Goal: Information Seeking & Learning: Learn about a topic

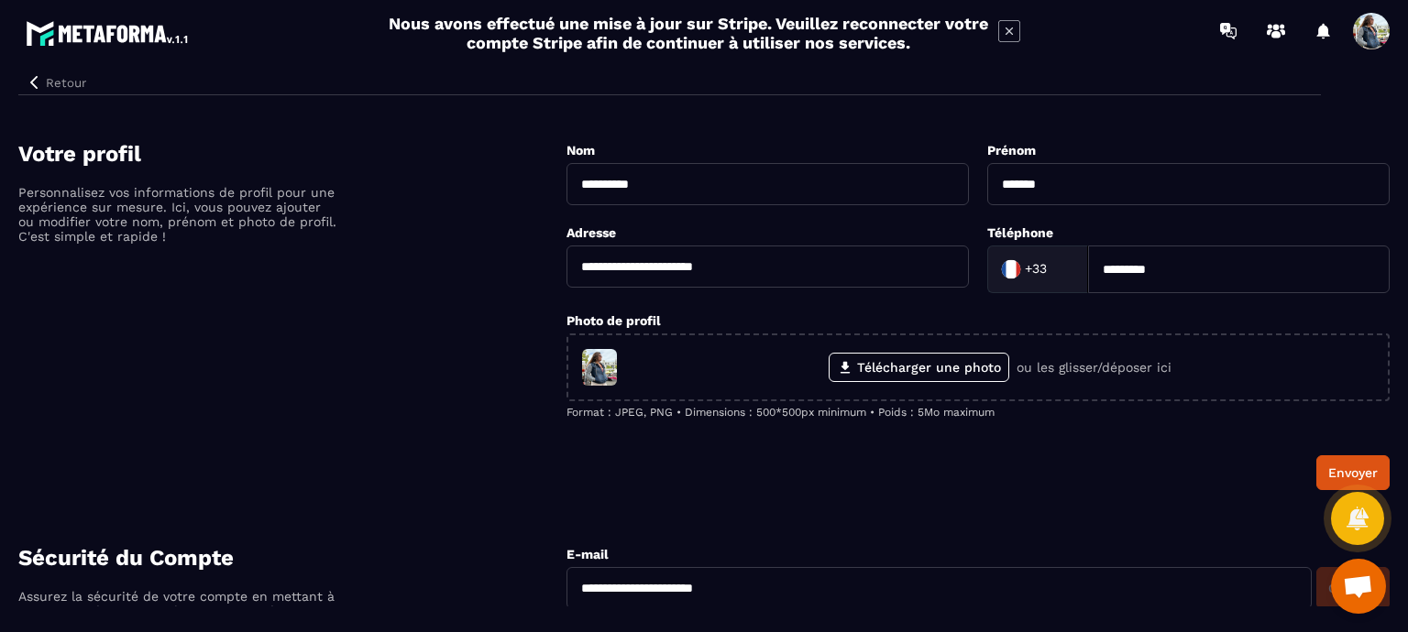
click at [745, 270] on input "**********" at bounding box center [767, 267] width 402 height 42
type input "**********"
click at [65, 85] on button "Retour" at bounding box center [55, 83] width 75 height 24
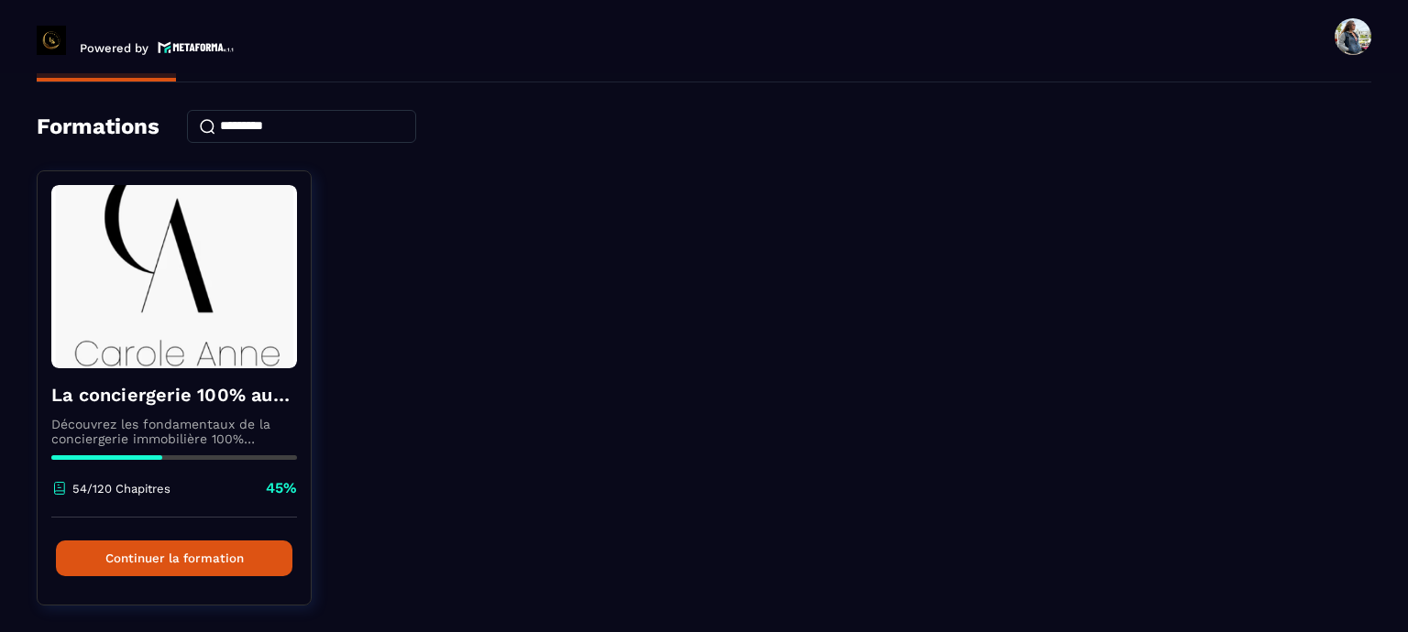
scroll to position [102, 0]
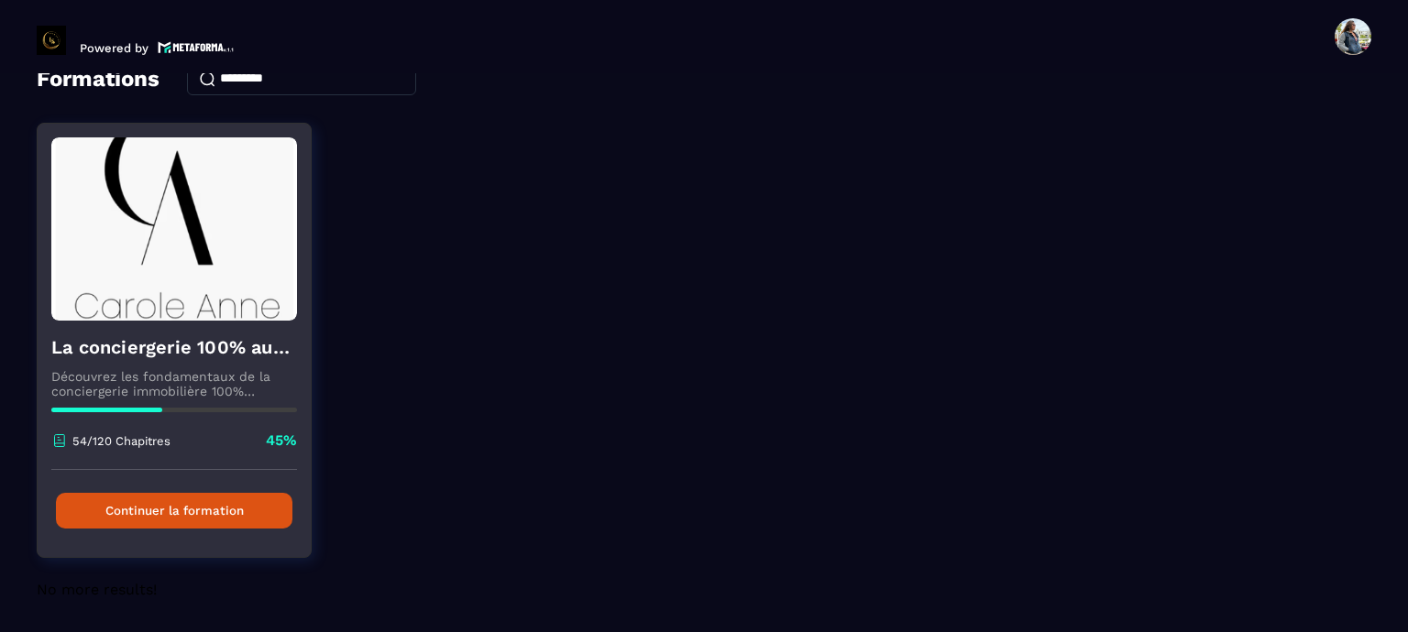
click at [181, 499] on button "Continuer la formation" at bounding box center [174, 511] width 236 height 36
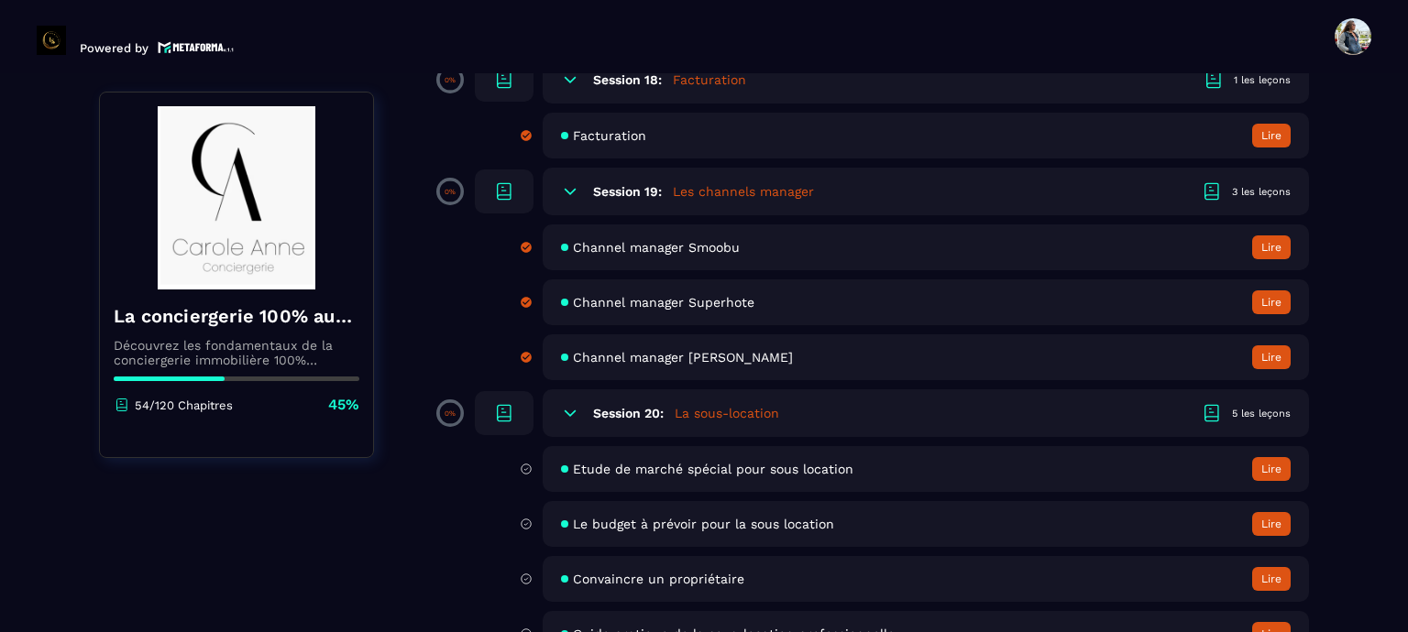
scroll to position [3849, 0]
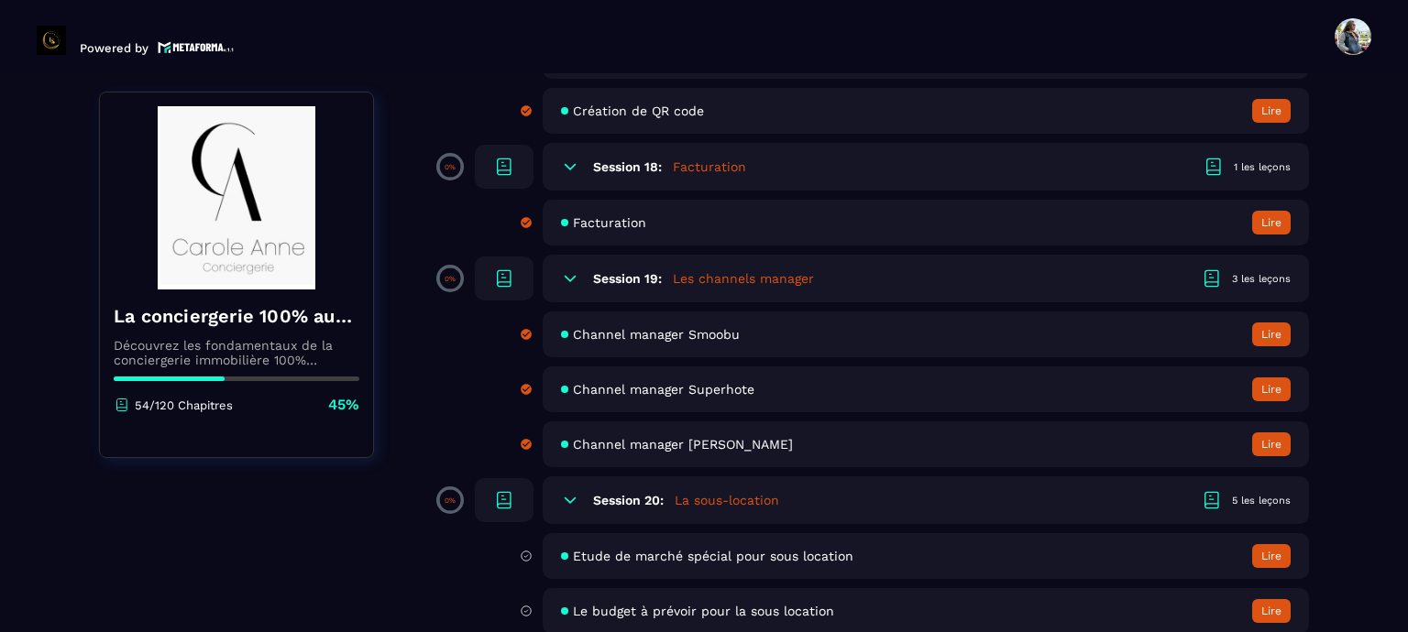
click at [653, 508] on h6 "Session 20:" at bounding box center [628, 500] width 71 height 15
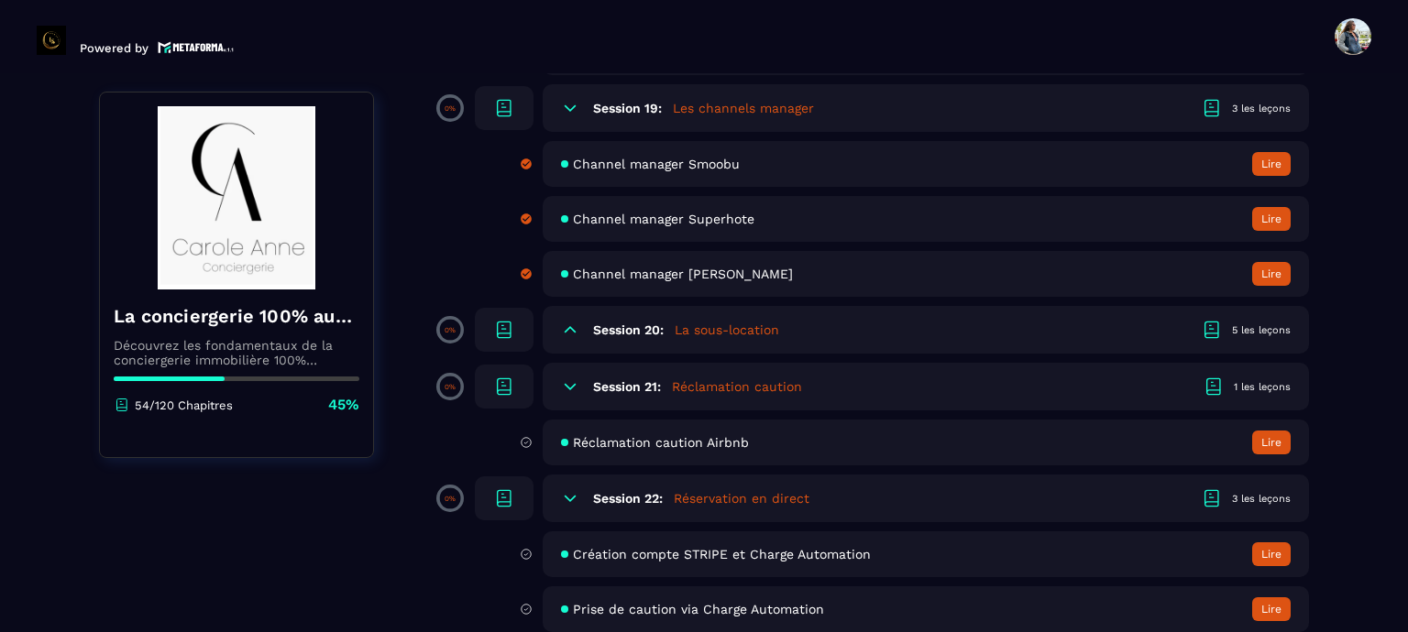
scroll to position [4033, 0]
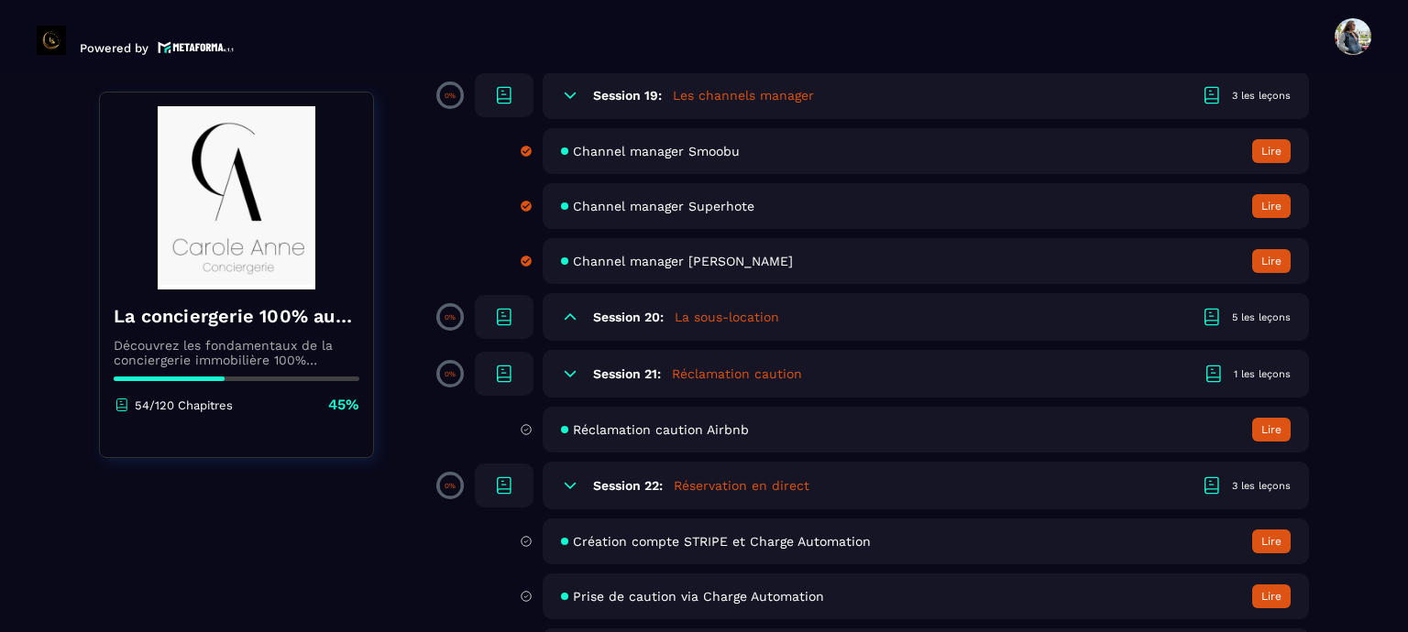
click at [712, 326] on h5 "La sous-location" at bounding box center [727, 317] width 104 height 18
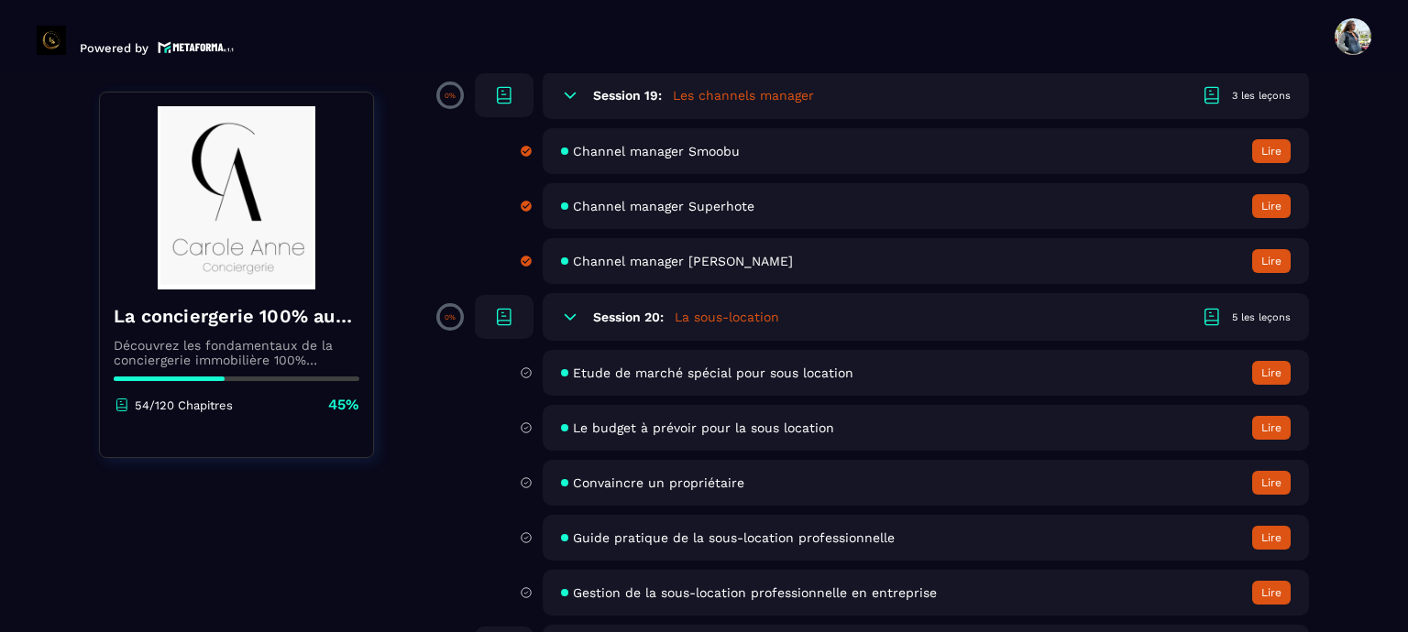
click at [708, 380] on span "Etude de marché spécial pour sous location" at bounding box center [713, 373] width 280 height 15
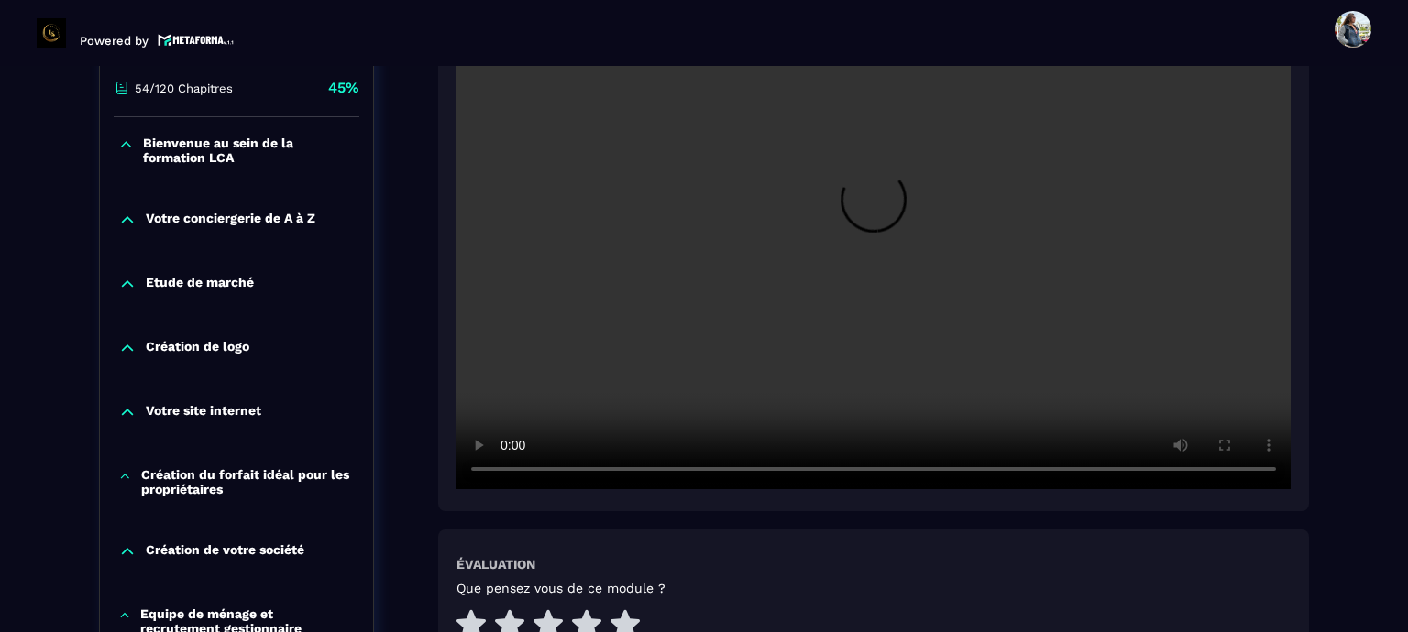
scroll to position [458, 0]
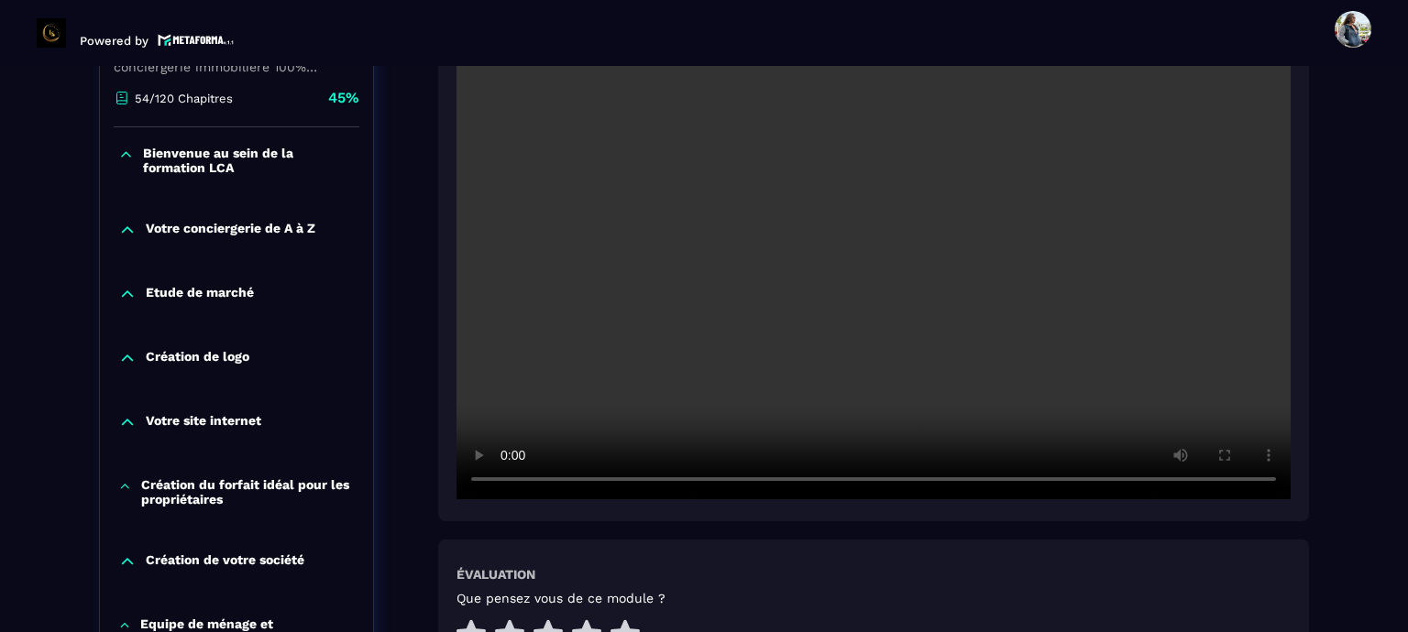
click at [1000, 579] on div "Évaluation Que pensez vous de ce module ?" at bounding box center [873, 609] width 834 height 85
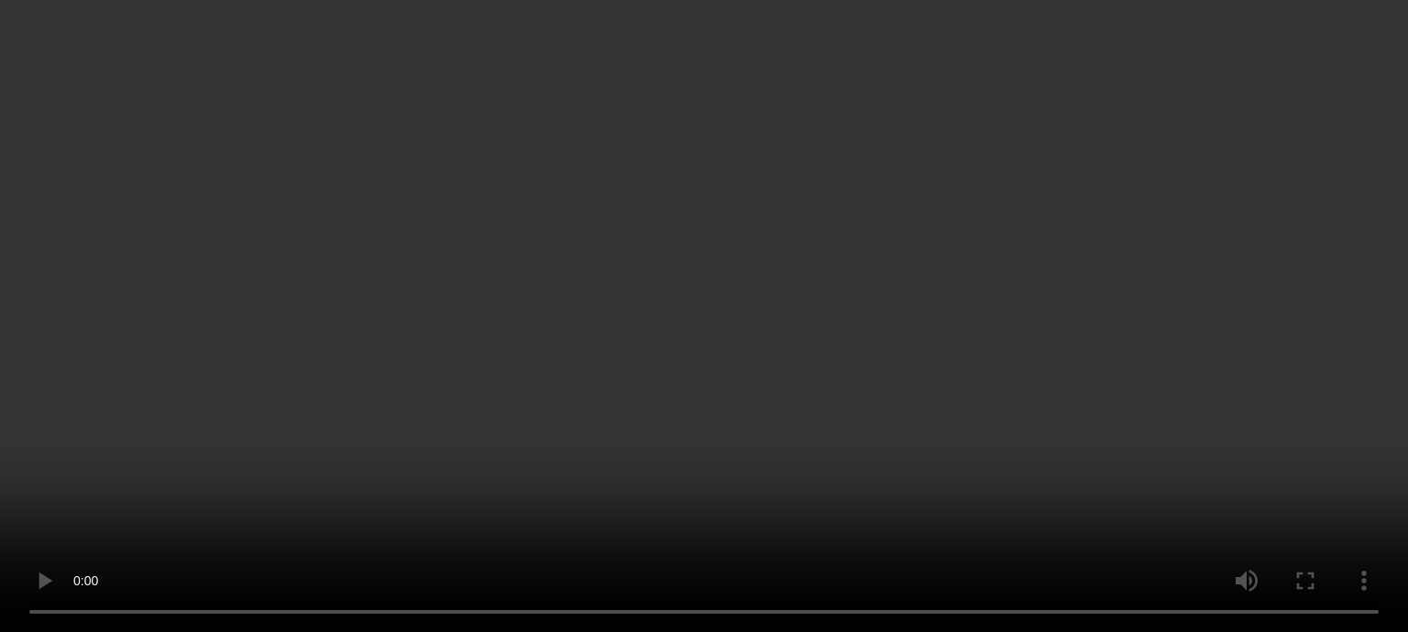
scroll to position [367, 0]
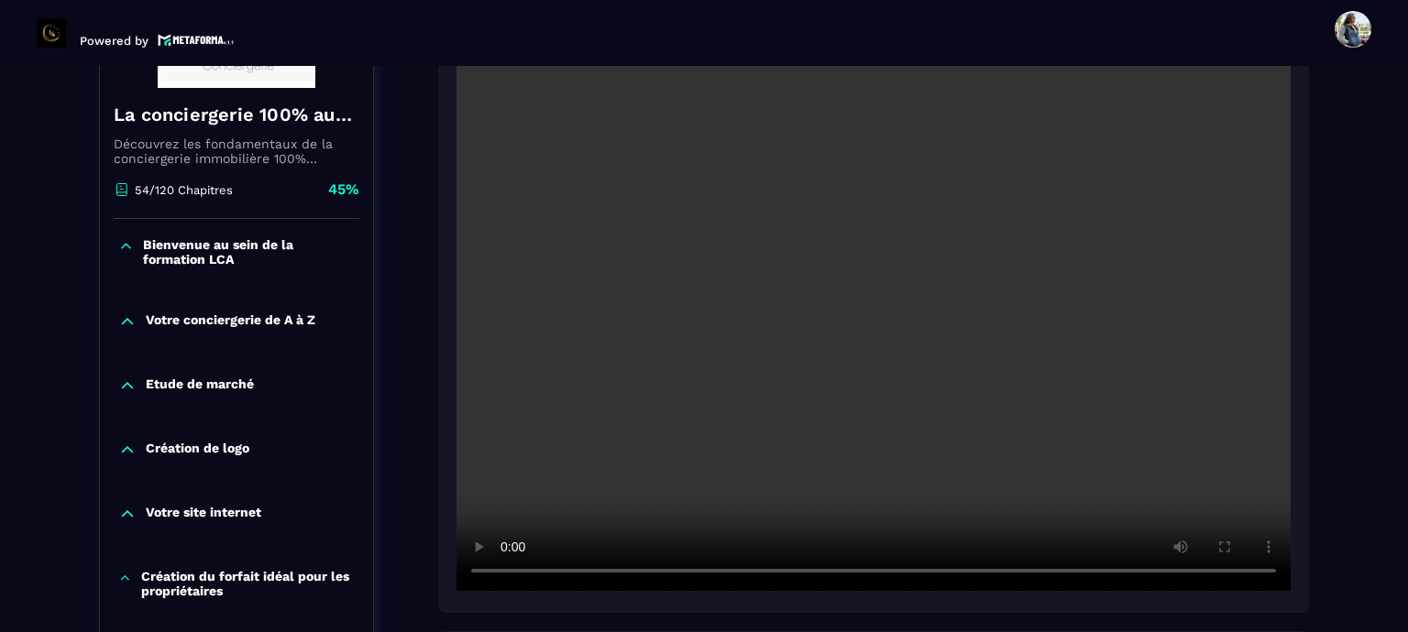
click at [816, 329] on video at bounding box center [873, 313] width 834 height 556
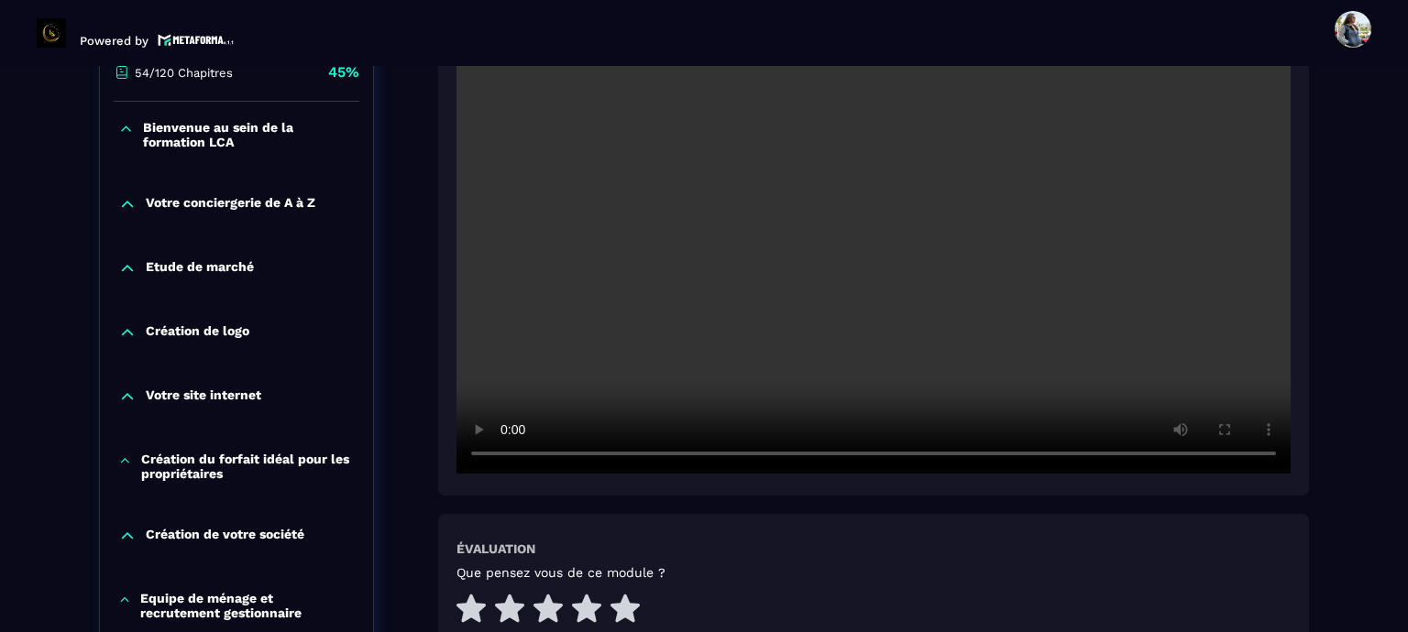
scroll to position [550, 0]
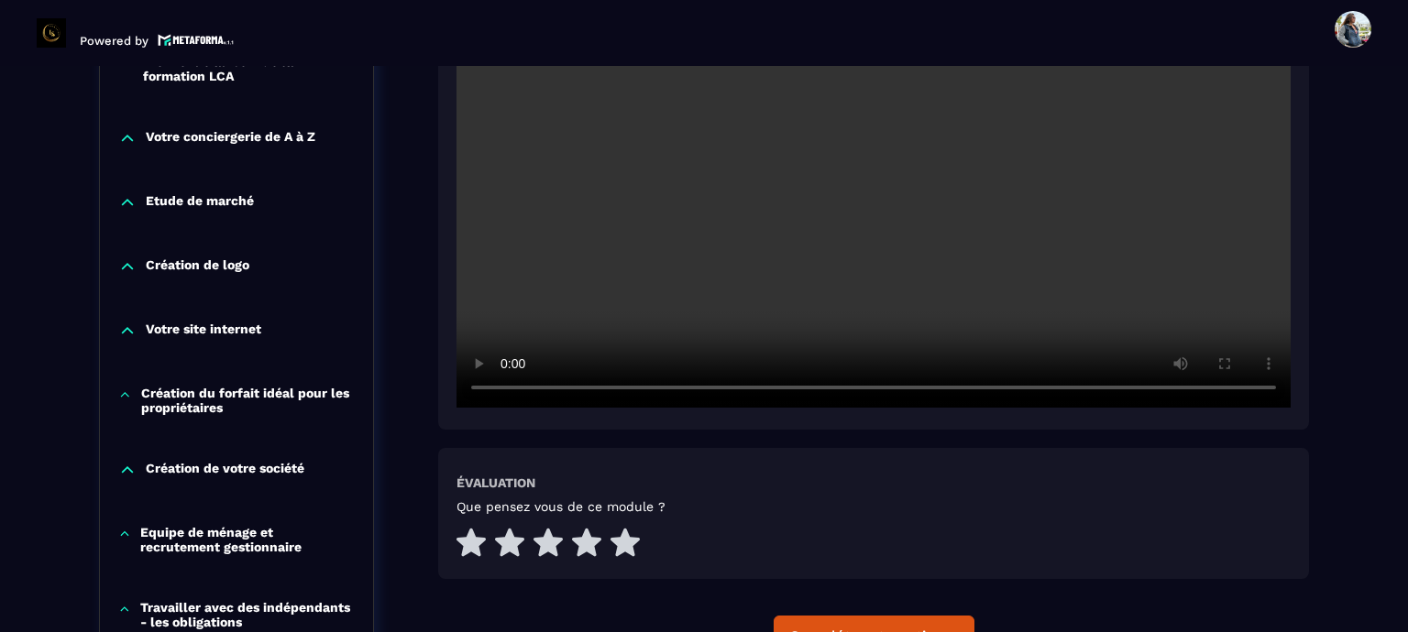
click at [836, 256] on video at bounding box center [873, 130] width 834 height 556
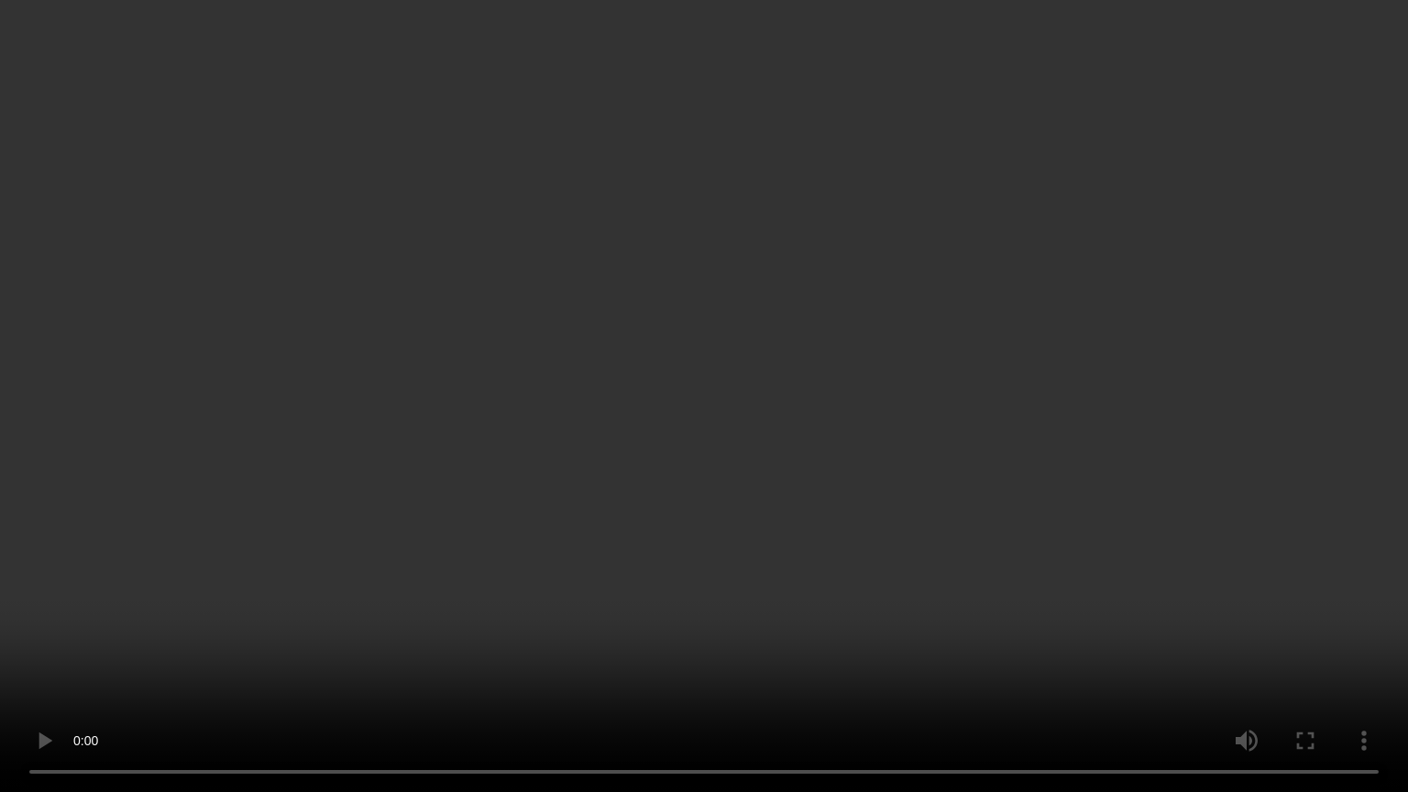
click at [708, 590] on video at bounding box center [704, 396] width 1408 height 792
click at [668, 476] on video at bounding box center [704, 396] width 1408 height 792
click at [653, 378] on video at bounding box center [704, 396] width 1408 height 792
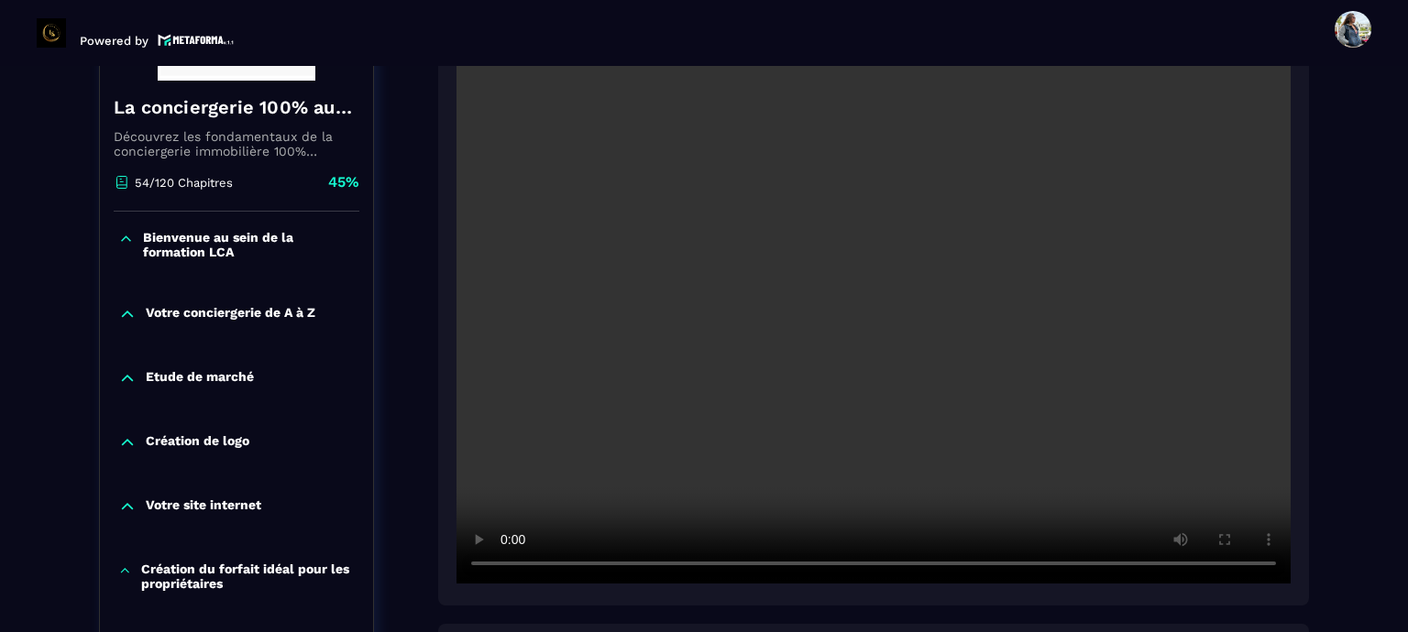
scroll to position [367, 0]
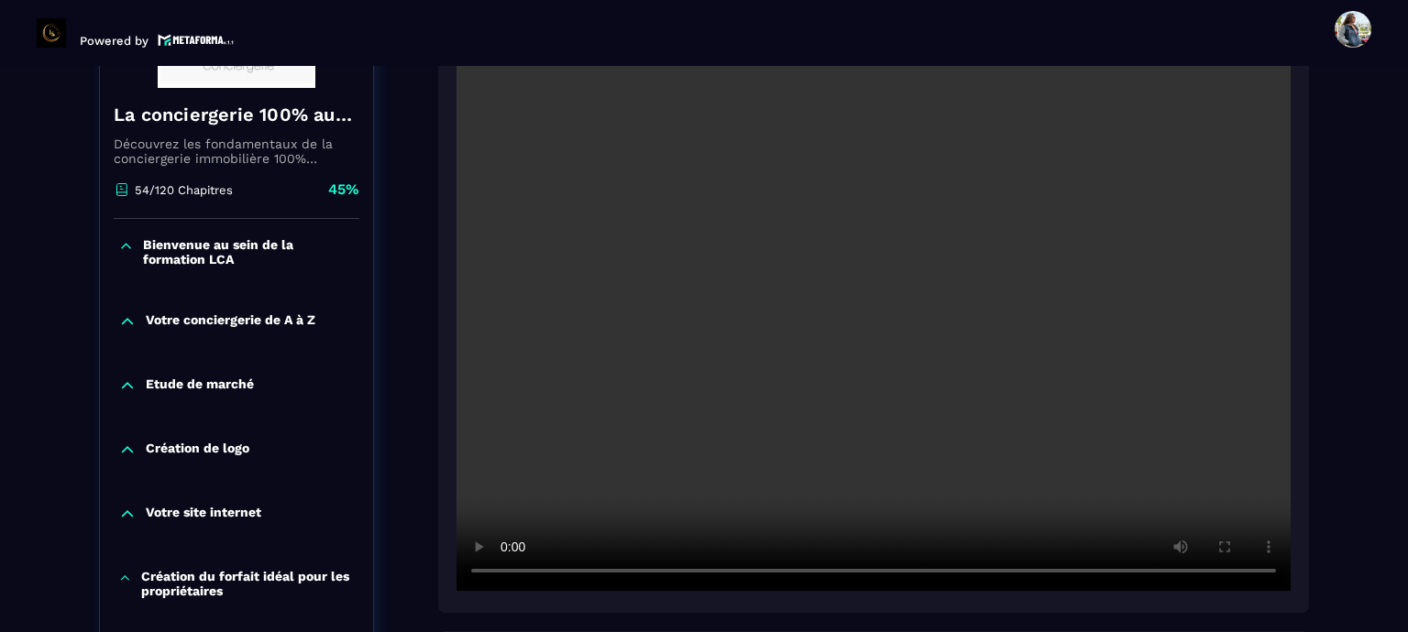
click at [847, 292] on video at bounding box center [873, 313] width 834 height 556
click at [814, 329] on video at bounding box center [873, 313] width 834 height 556
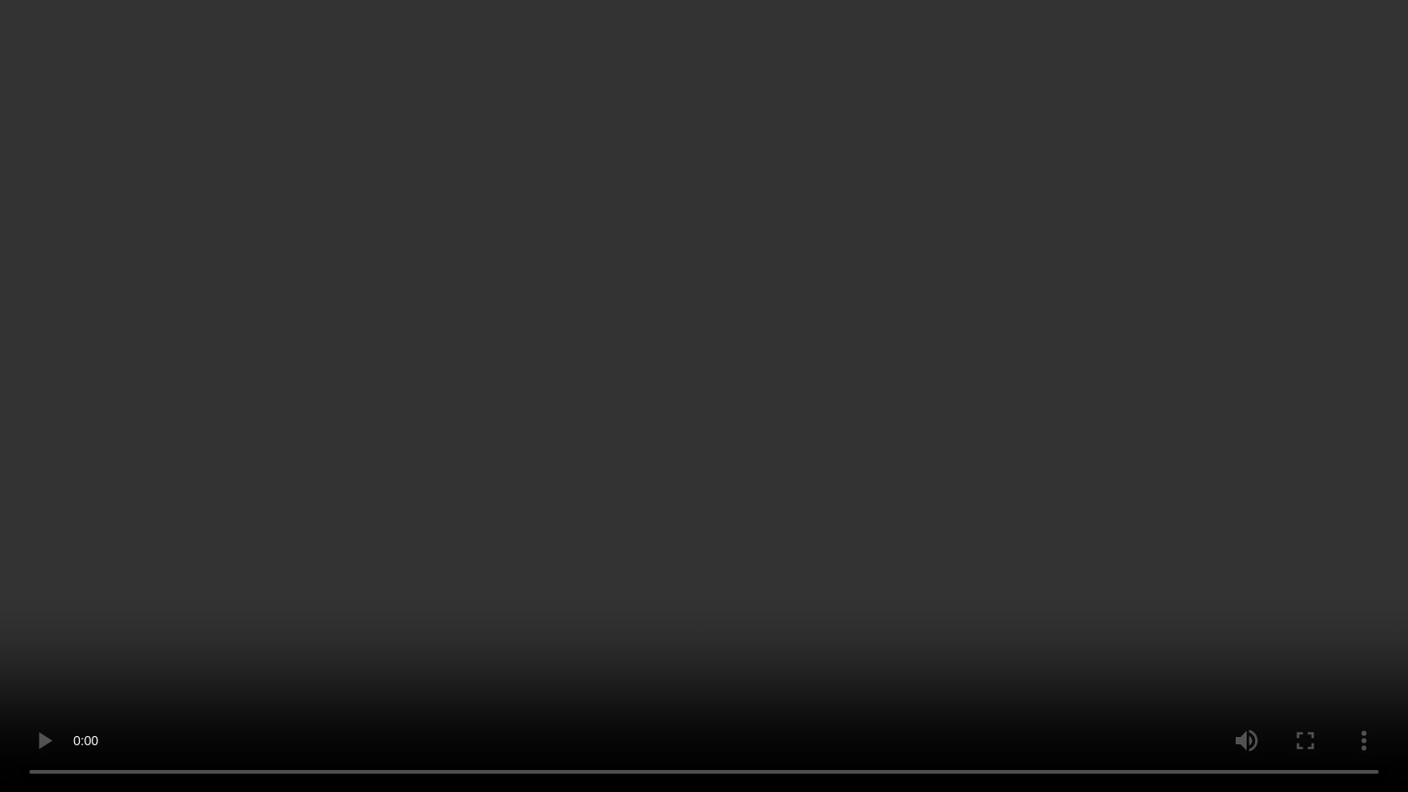
click at [1063, 579] on video at bounding box center [704, 396] width 1408 height 792
click at [1032, 323] on video at bounding box center [704, 396] width 1408 height 792
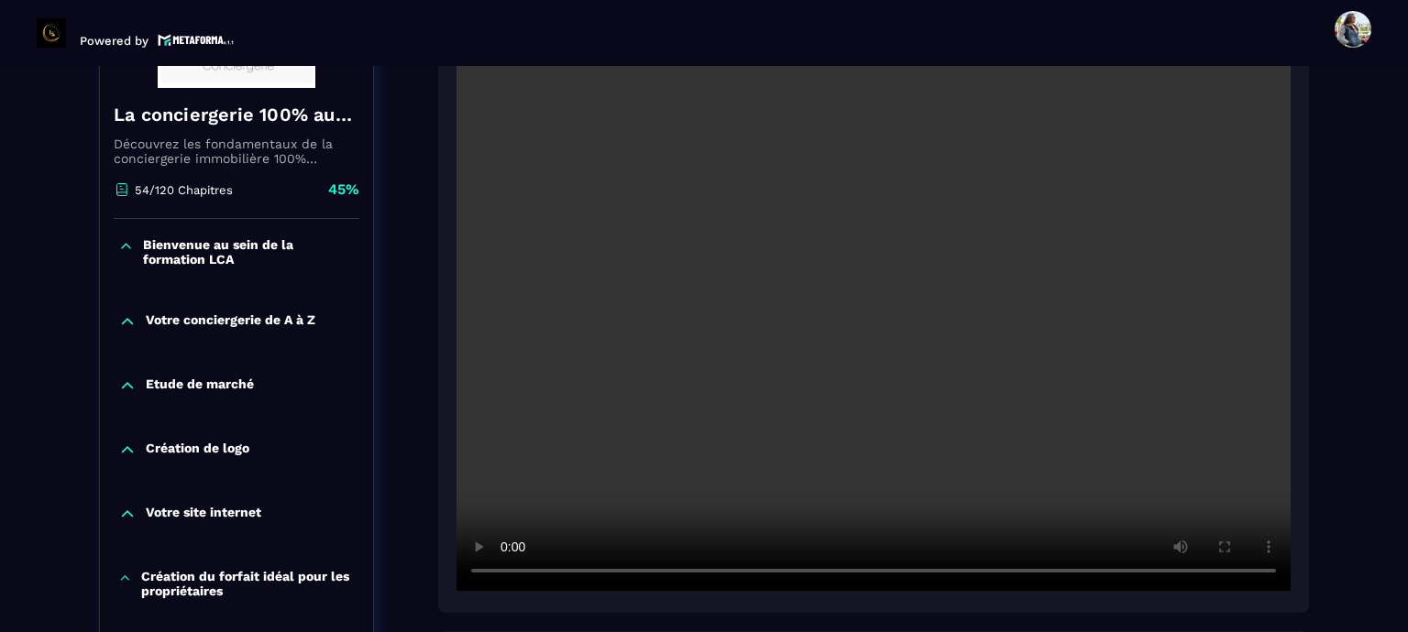
click at [917, 387] on video at bounding box center [873, 313] width 834 height 556
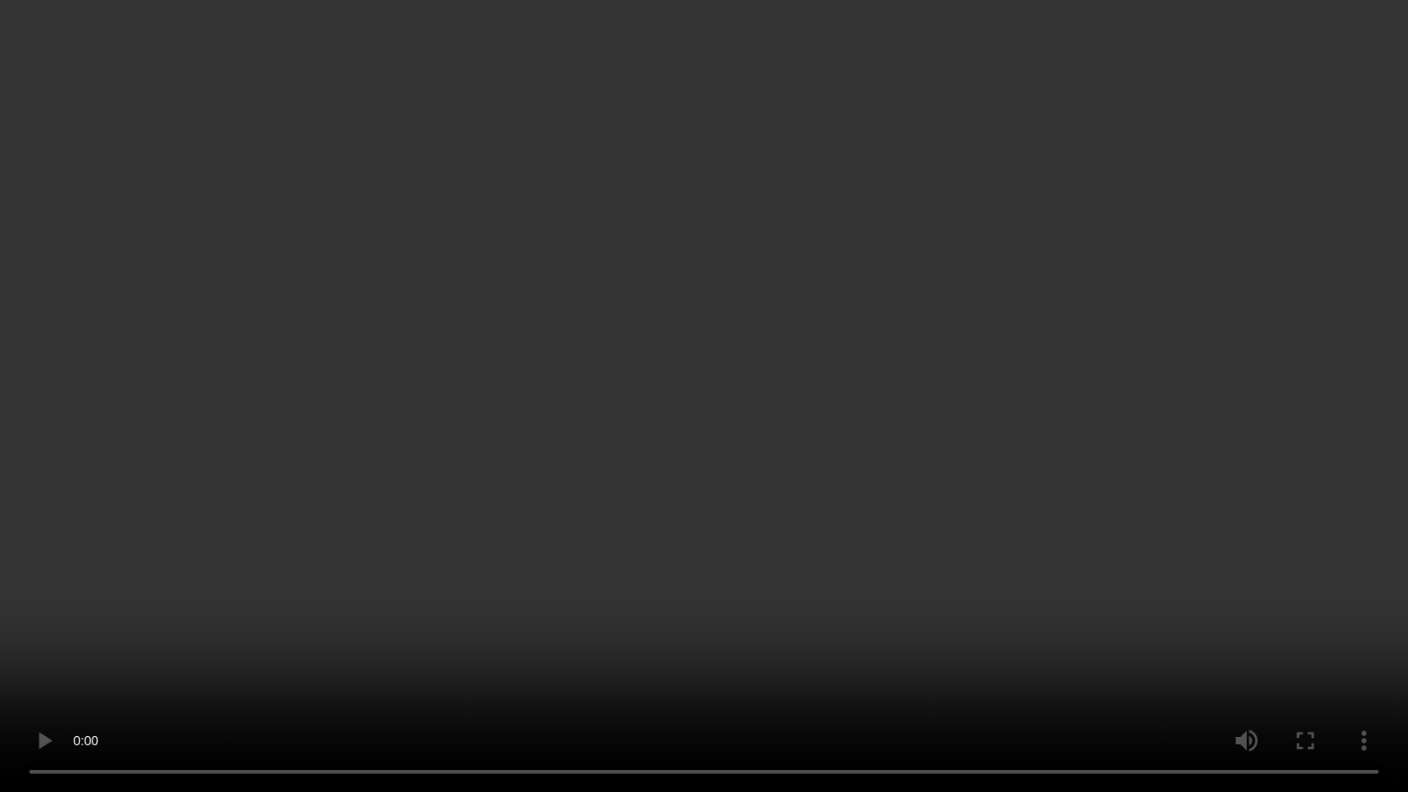
click at [573, 364] on video at bounding box center [704, 396] width 1408 height 792
click at [574, 395] on video at bounding box center [704, 396] width 1408 height 792
click at [509, 474] on video at bounding box center [704, 396] width 1408 height 792
click at [609, 452] on video at bounding box center [704, 396] width 1408 height 792
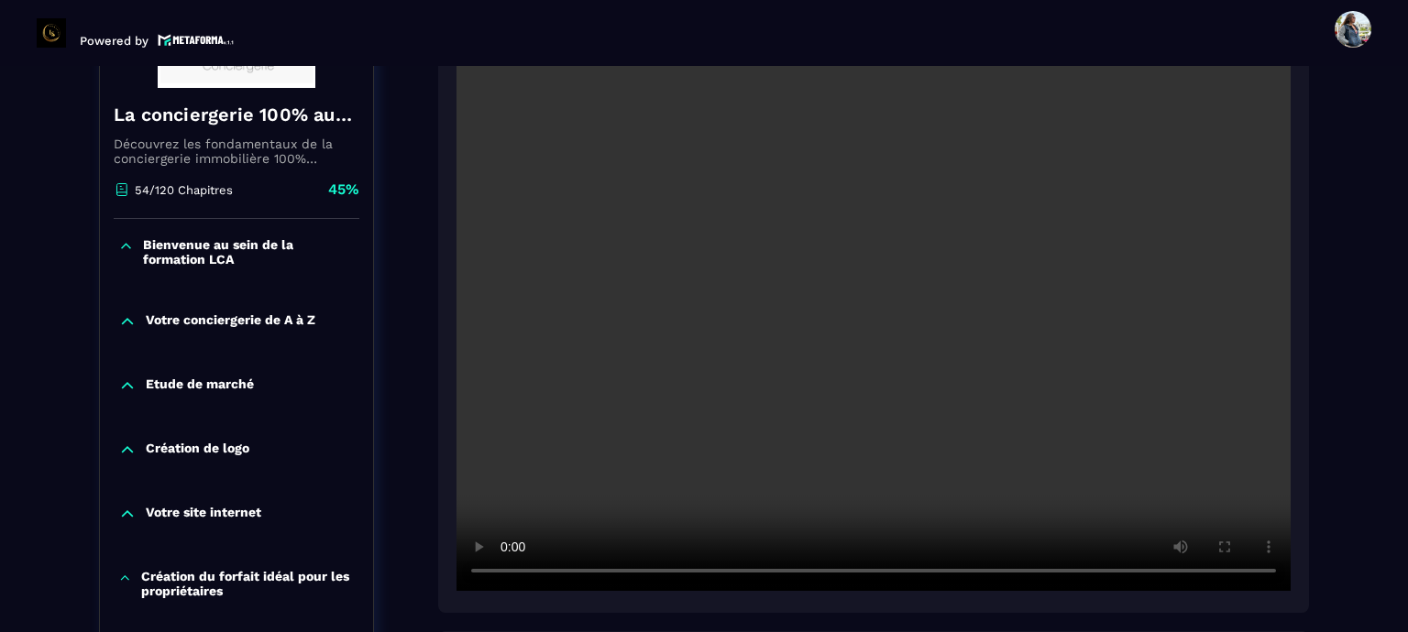
click at [803, 364] on video at bounding box center [873, 313] width 834 height 556
click at [1012, 340] on video at bounding box center [873, 313] width 834 height 556
click at [1010, 340] on video at bounding box center [873, 313] width 834 height 556
click at [880, 320] on video at bounding box center [873, 313] width 834 height 556
click at [898, 425] on video at bounding box center [873, 313] width 834 height 556
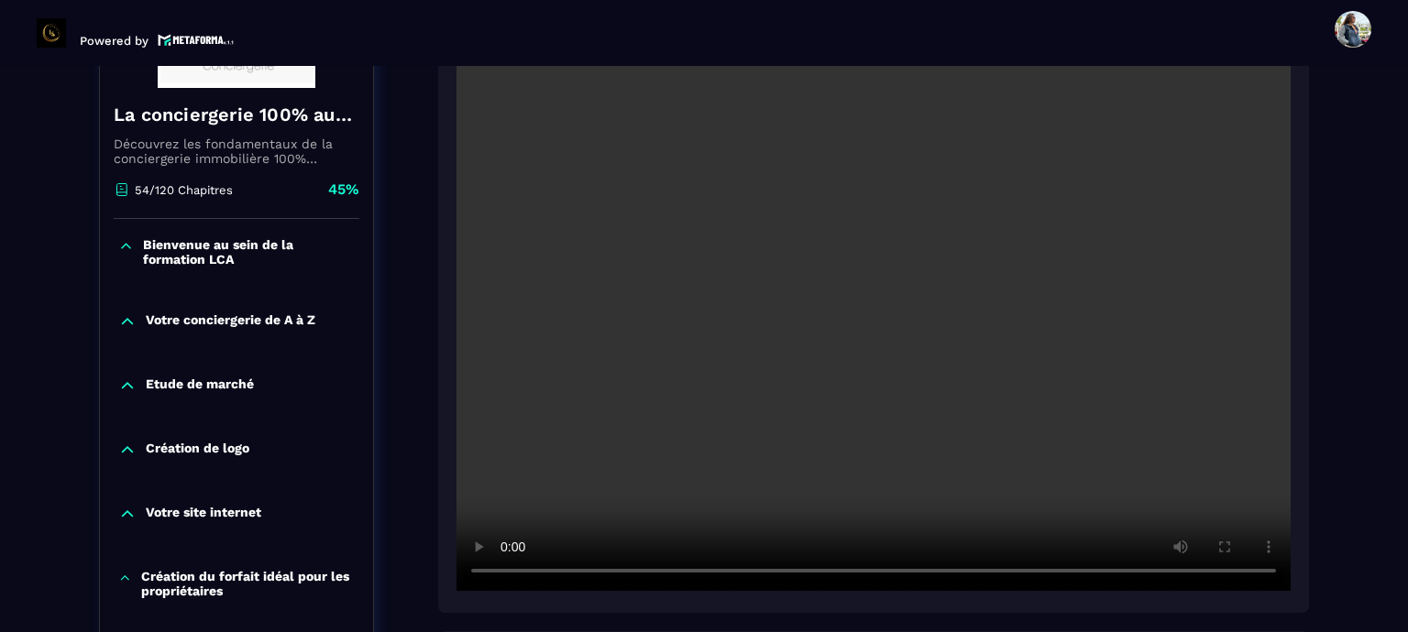
click at [936, 165] on video at bounding box center [873, 313] width 834 height 556
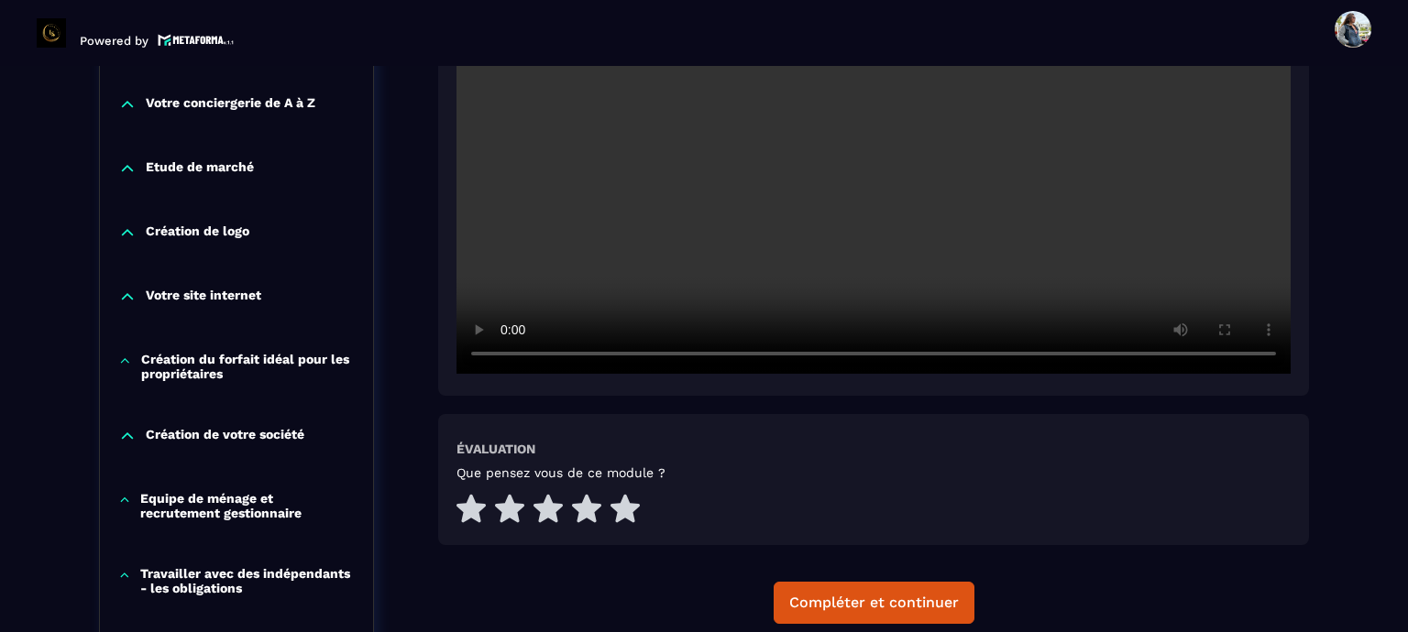
scroll to position [733, 0]
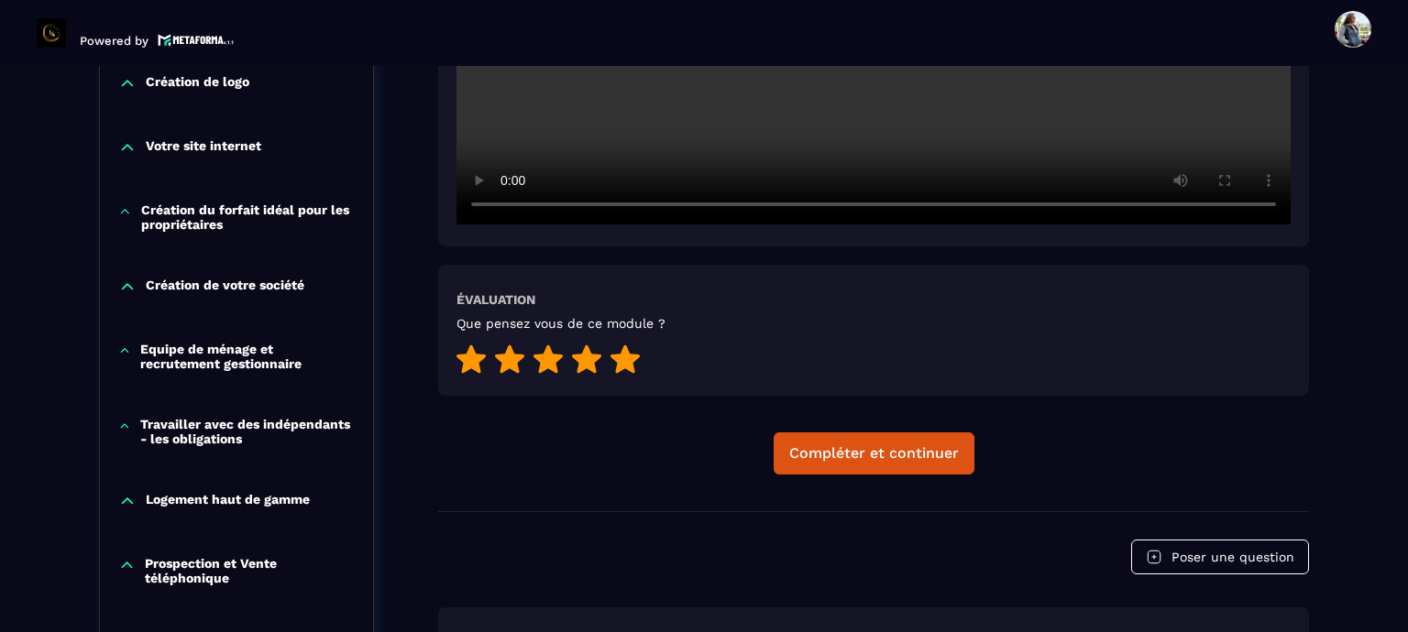
click at [631, 362] on icon at bounding box center [624, 359] width 29 height 28
click at [881, 455] on div "Compléter et continuer" at bounding box center [874, 453] width 170 height 18
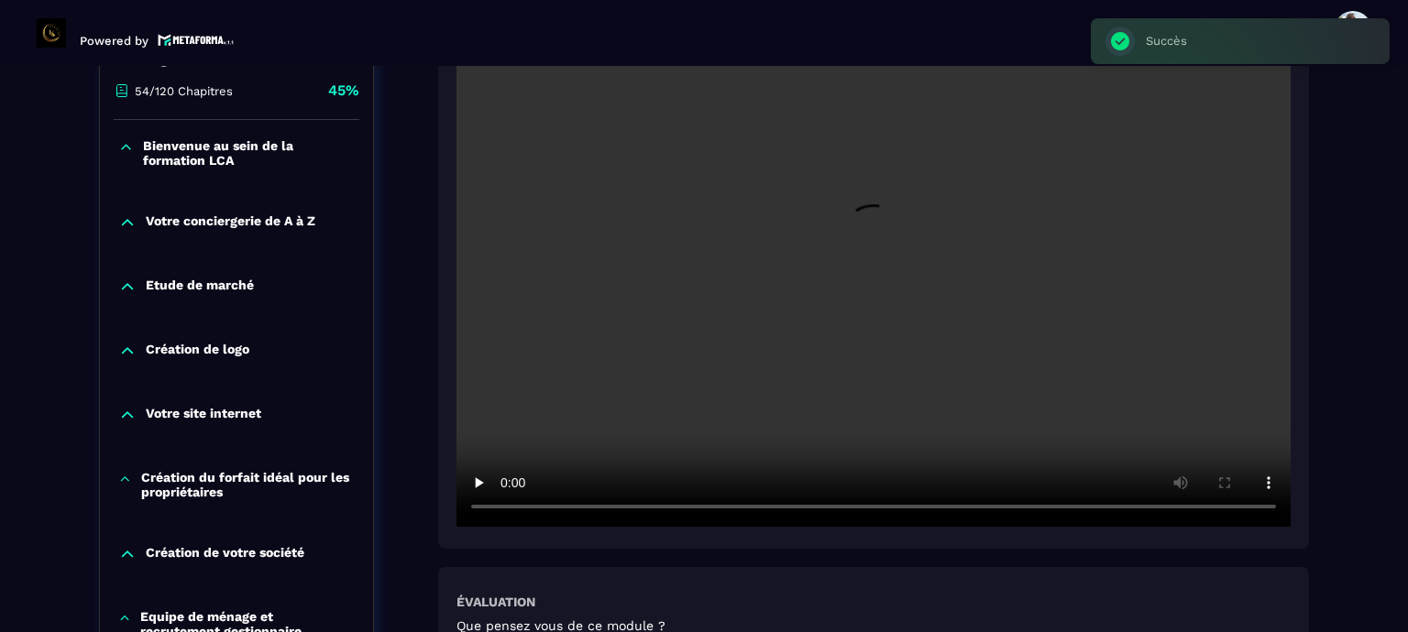
scroll to position [741, 0]
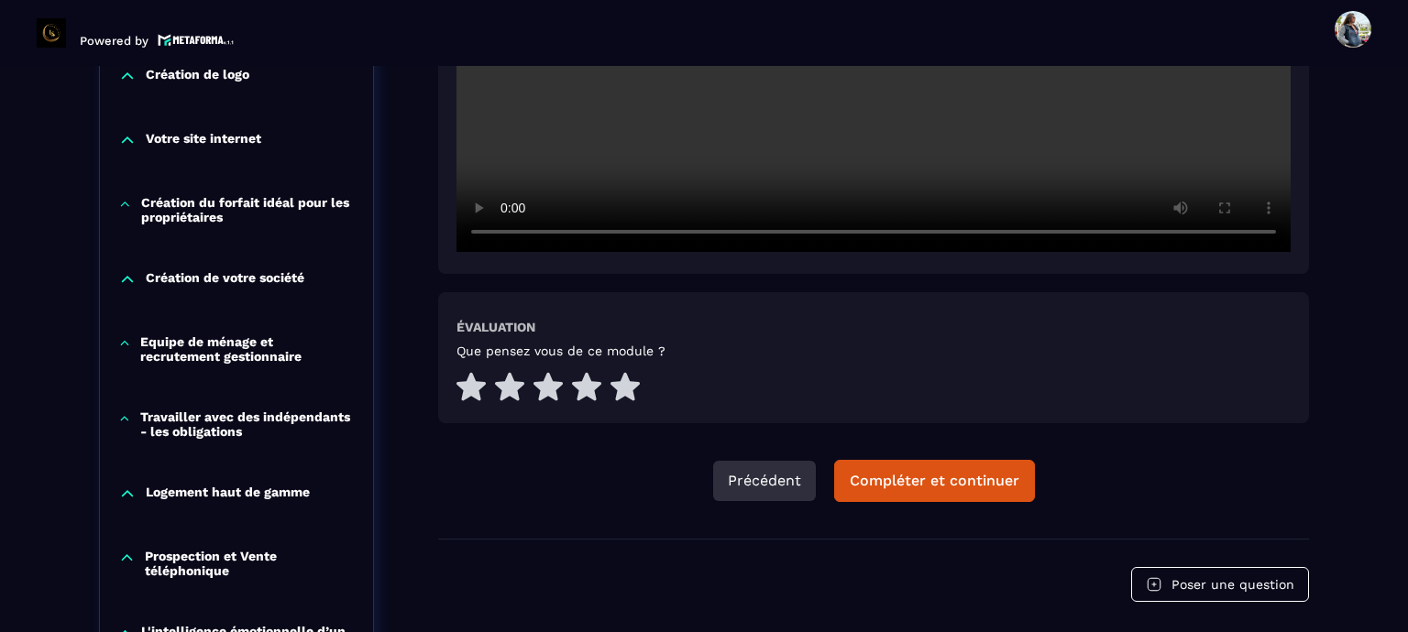
click at [735, 476] on button "Précédent" at bounding box center [764, 481] width 103 height 40
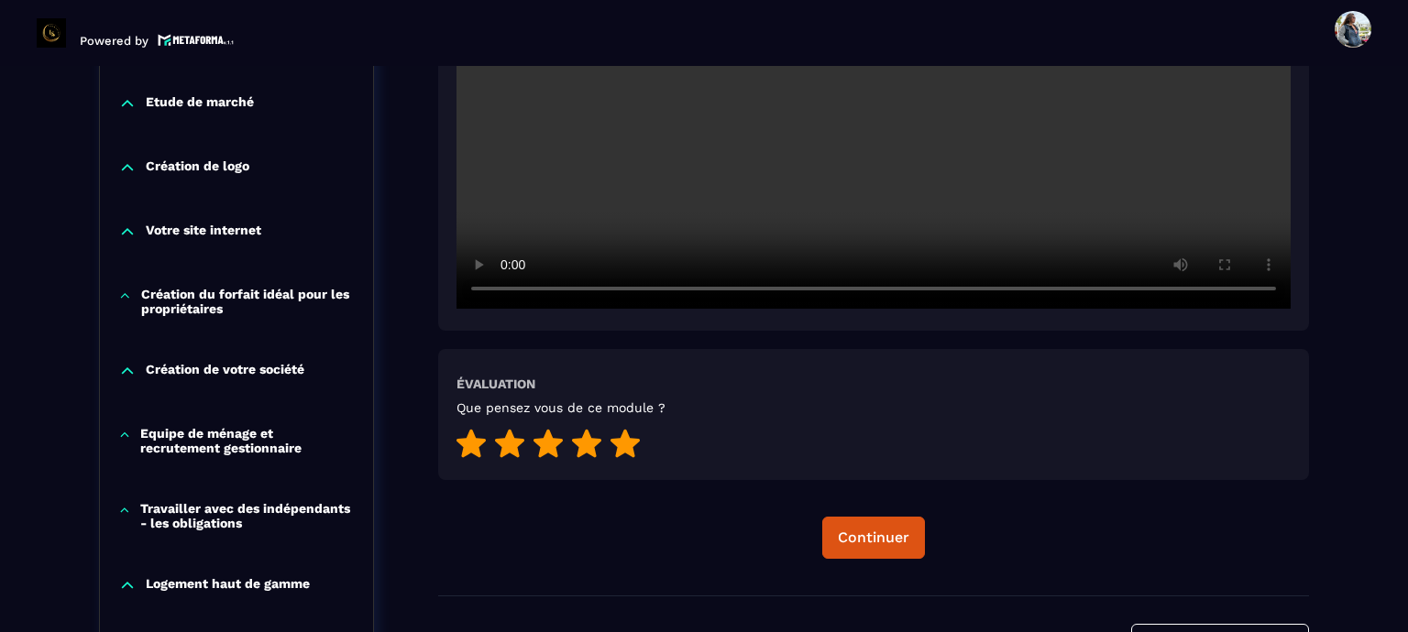
scroll to position [557, 0]
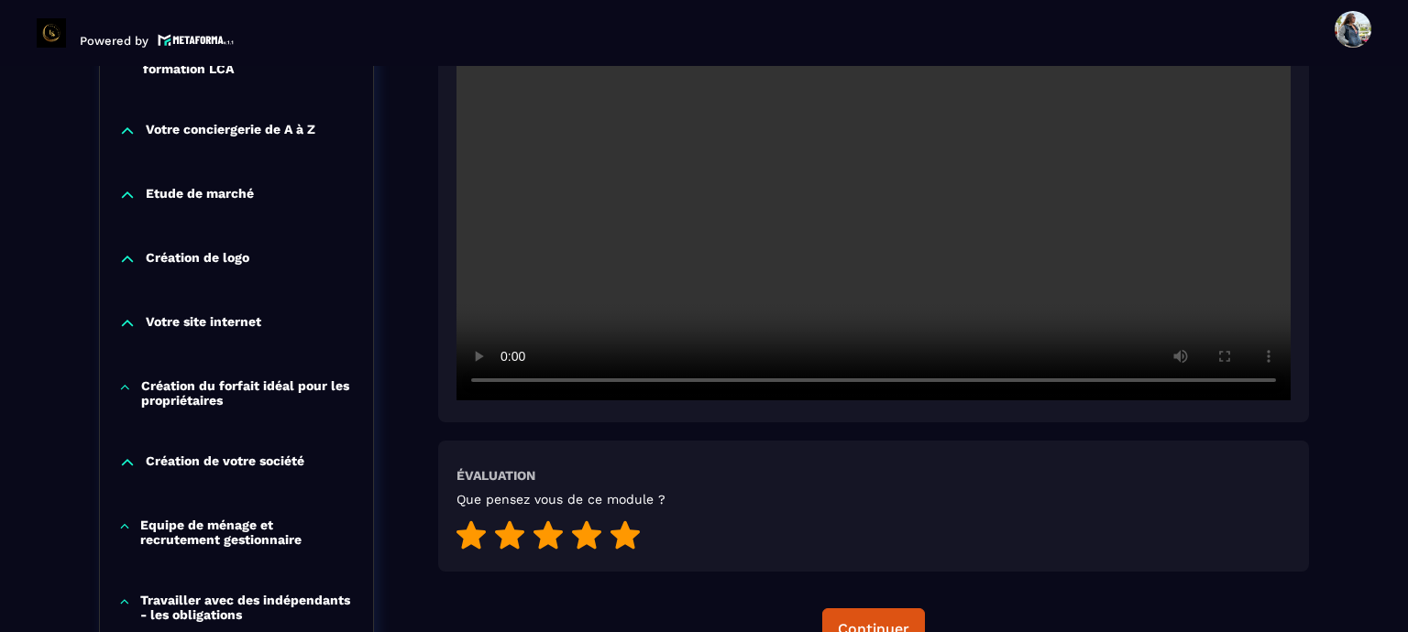
click at [858, 266] on video at bounding box center [873, 122] width 834 height 556
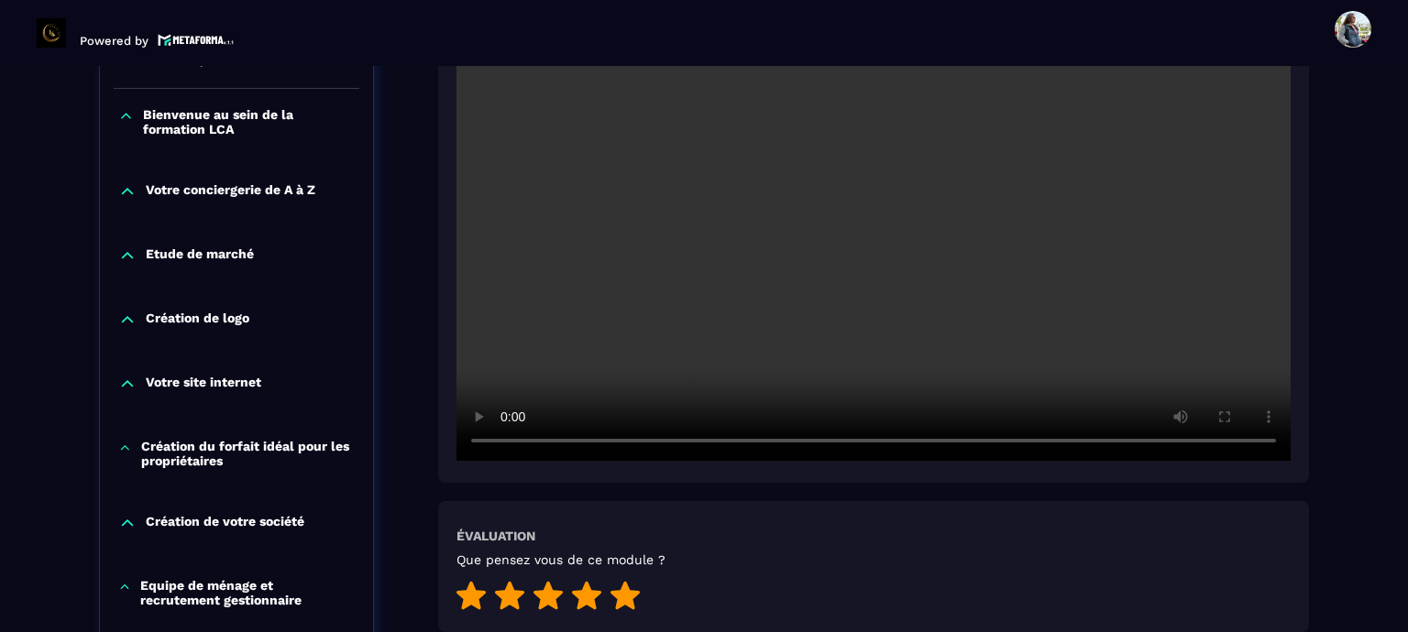
scroll to position [466, 0]
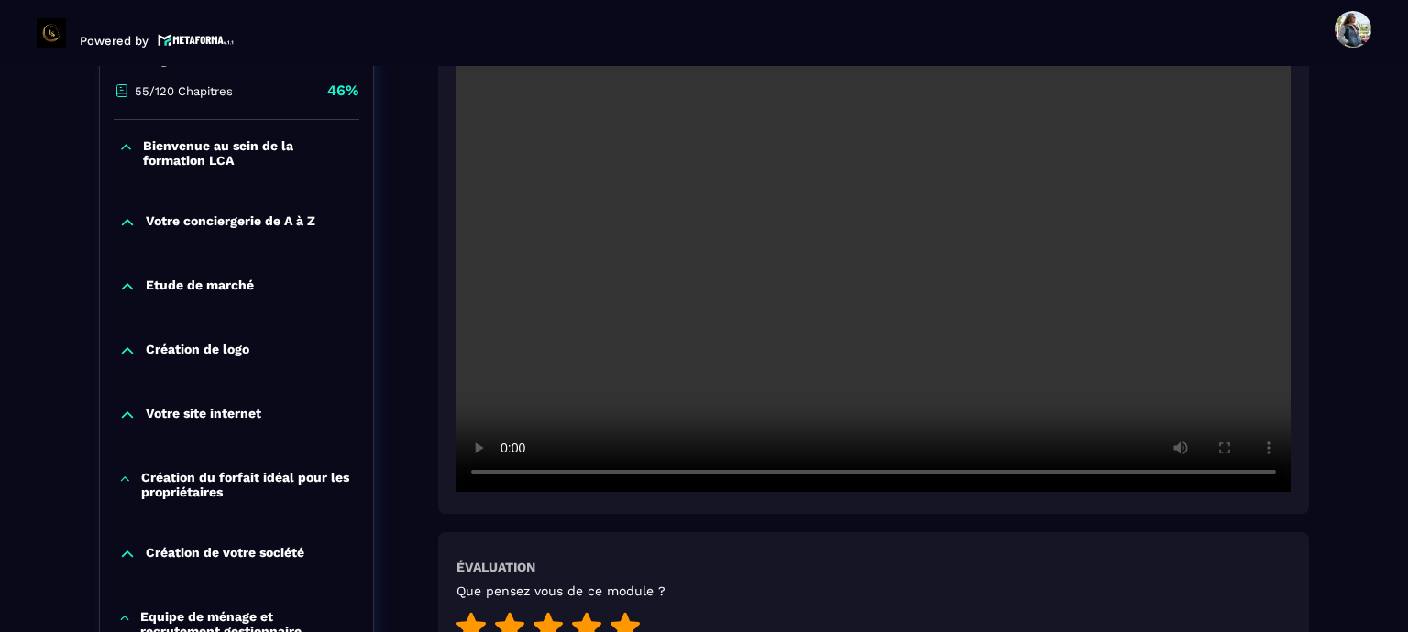
click at [778, 361] on video at bounding box center [873, 214] width 834 height 556
click at [815, 297] on video at bounding box center [873, 214] width 834 height 556
